Goal: Check status

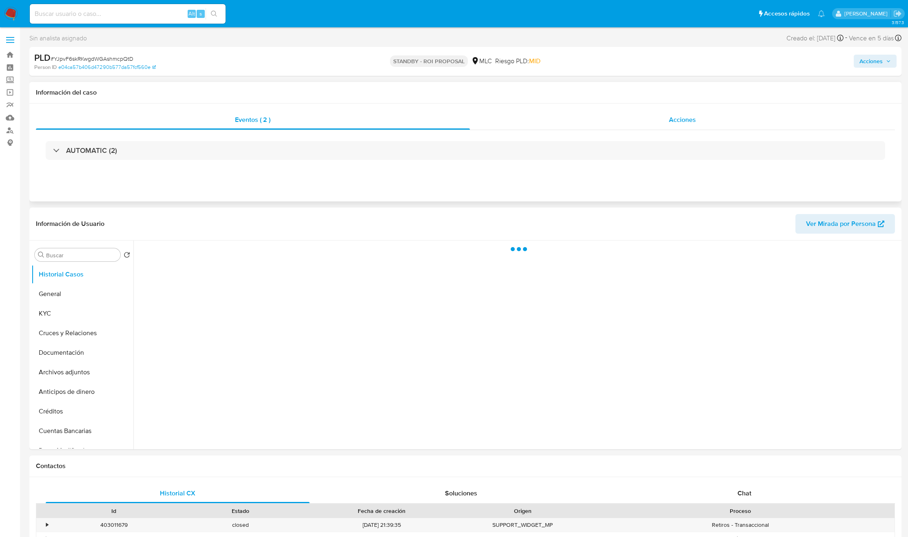
click at [703, 123] on div "Acciones" at bounding box center [682, 120] width 425 height 20
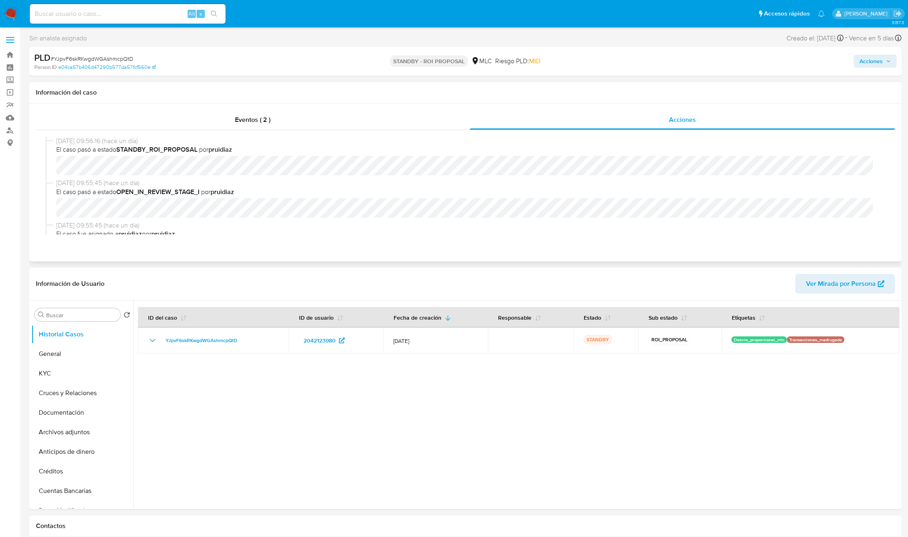
select select "10"
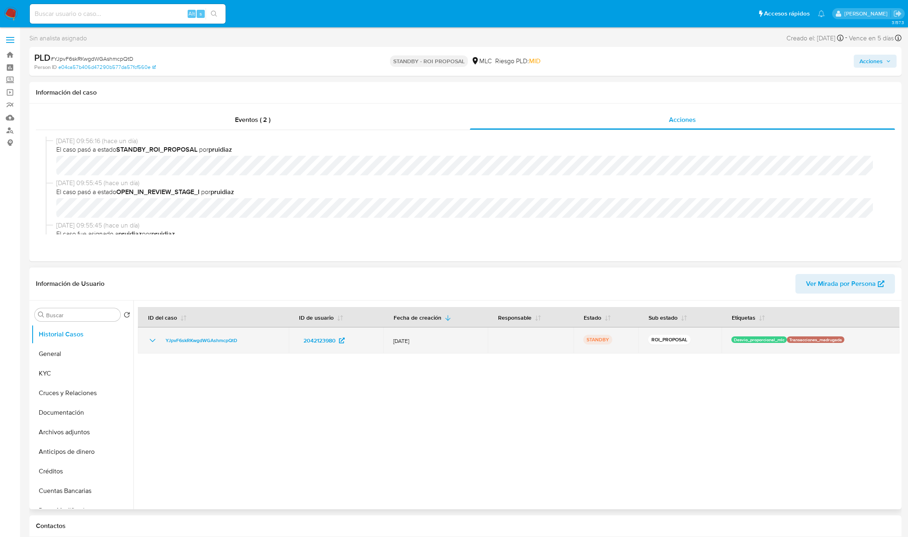
click at [285, 343] on td "YJpvF6skRKwgdWGAshmcpQtD" at bounding box center [213, 340] width 151 height 26
click at [293, 345] on td "2042123980" at bounding box center [336, 340] width 95 height 26
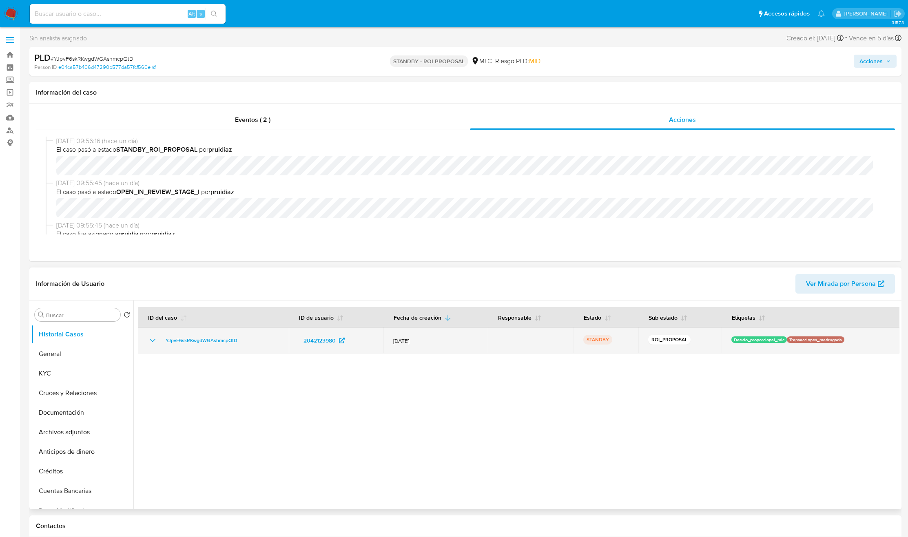
click at [293, 345] on td "2042123980" at bounding box center [336, 340] width 95 height 26
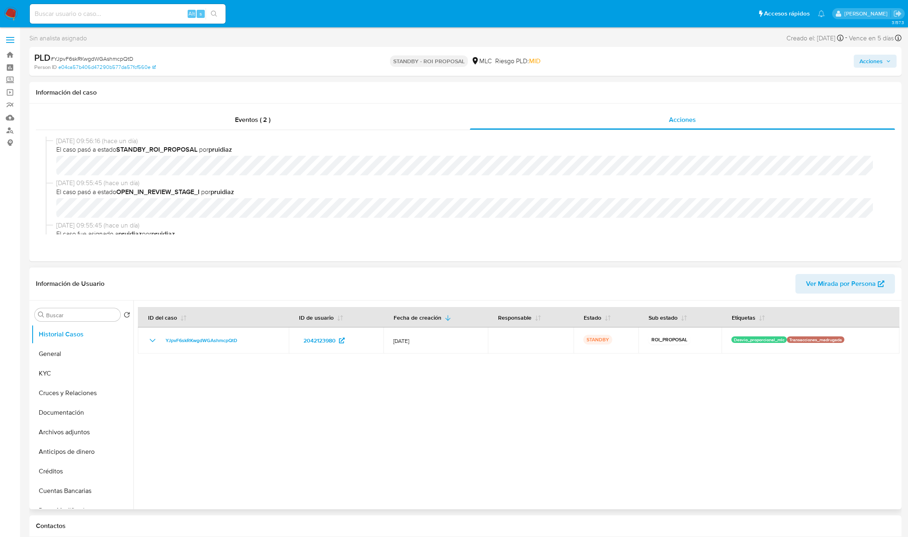
click at [313, 451] on div at bounding box center [516, 405] width 766 height 209
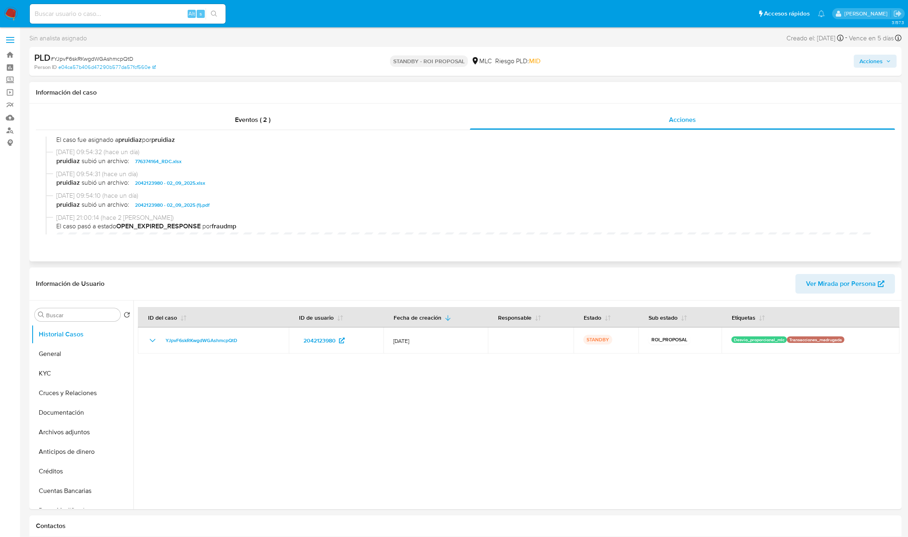
scroll to position [95, 0]
click at [69, 378] on button "KYC" at bounding box center [78, 374] width 95 height 20
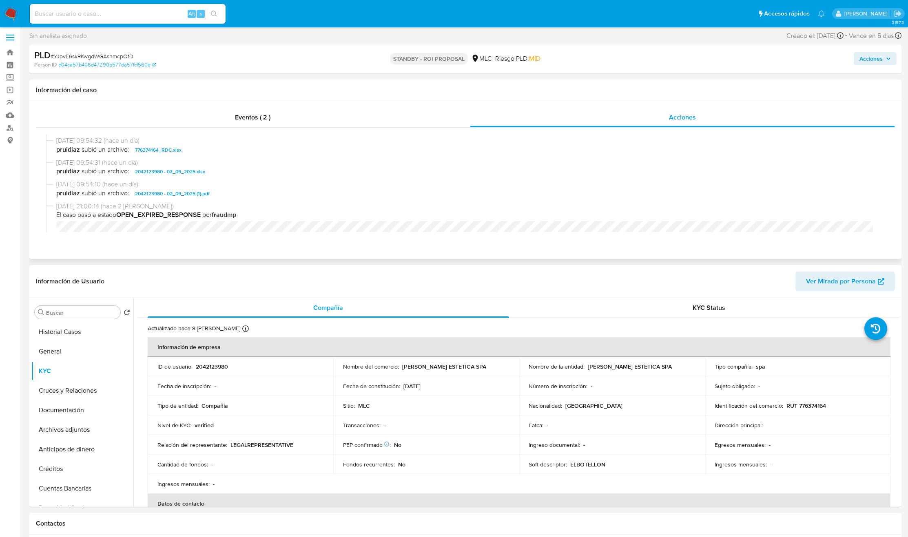
scroll to position [104, 0]
click at [188, 192] on span "2042123980 - 02_09_2025 (1).pdf" at bounding box center [172, 193] width 75 height 10
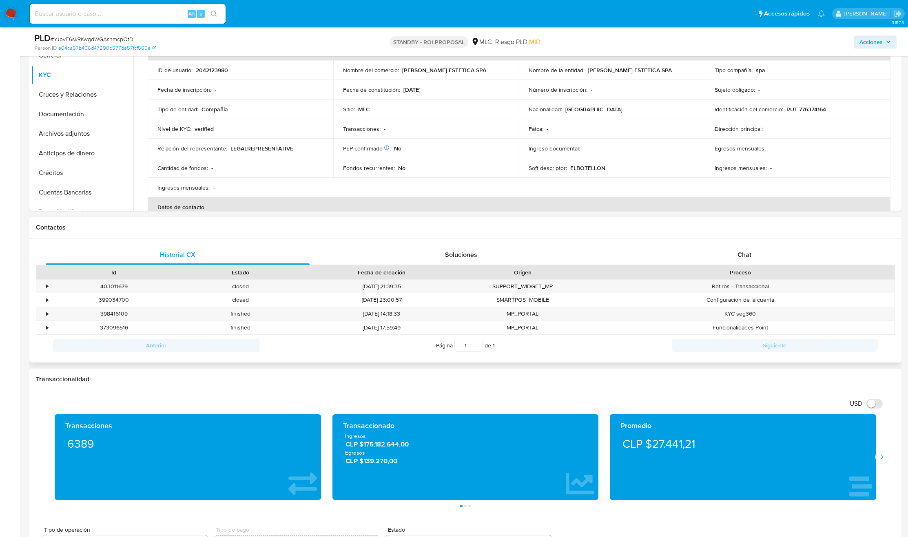
scroll to position [308, 0]
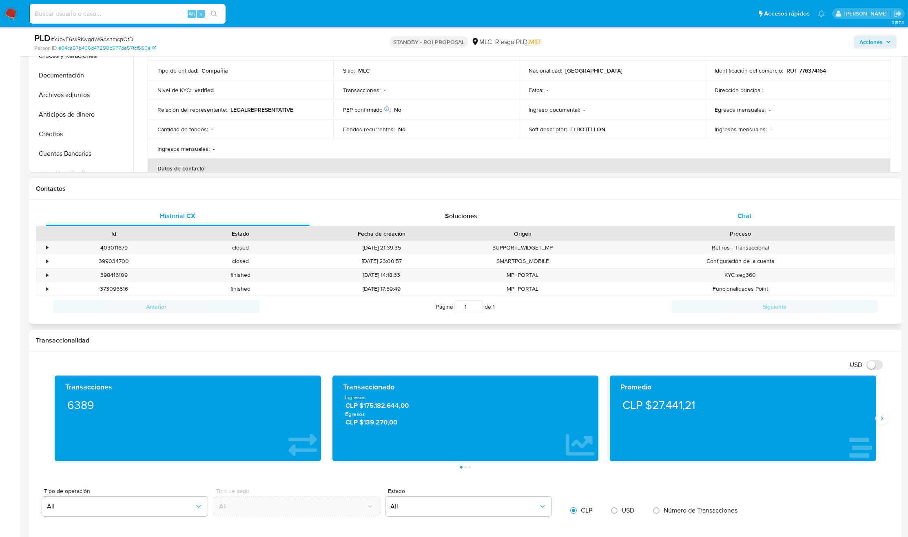
click at [745, 225] on div "Chat" at bounding box center [745, 216] width 264 height 20
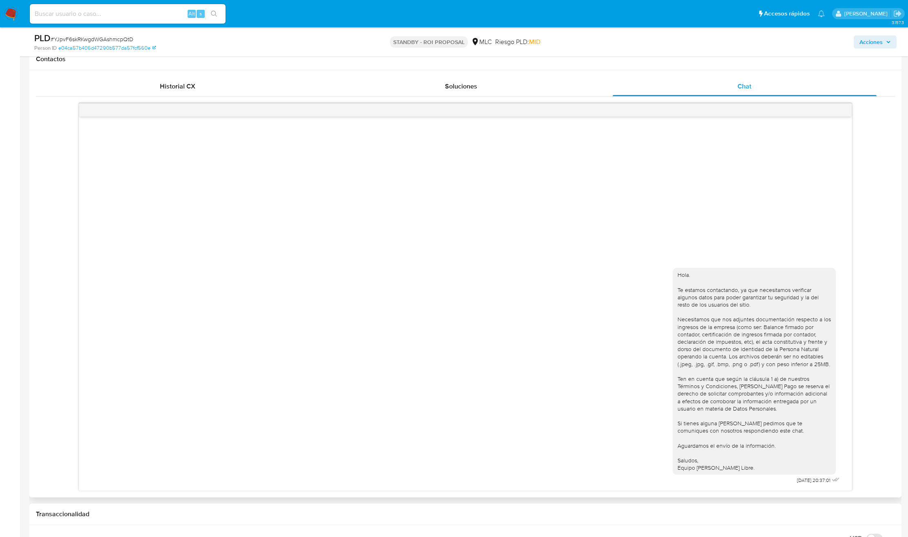
scroll to position [492, 0]
